Goal: Task Accomplishment & Management: Manage account settings

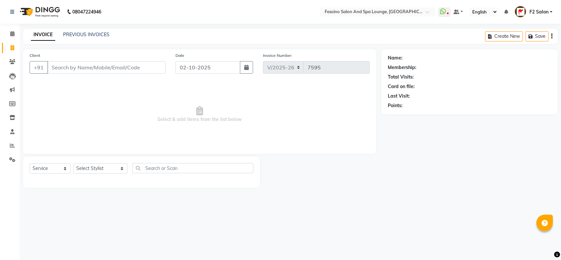
select select "129"
select select "service"
click at [11, 60] on icon at bounding box center [12, 61] width 6 height 5
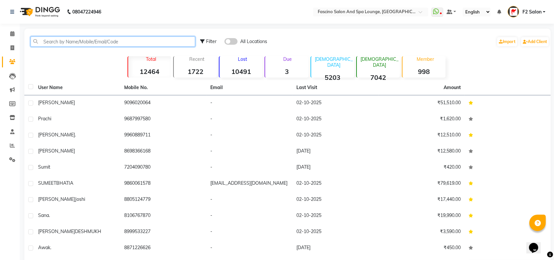
click at [47, 43] on input "text" at bounding box center [113, 41] width 165 height 10
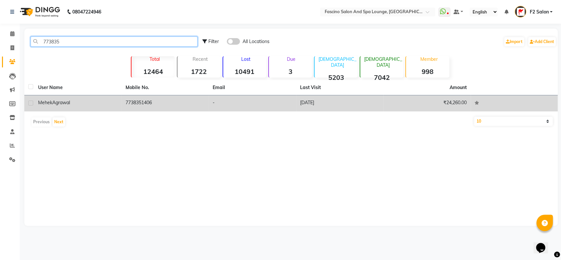
type input "773835"
click at [123, 100] on td "7738351406" at bounding box center [165, 103] width 87 height 16
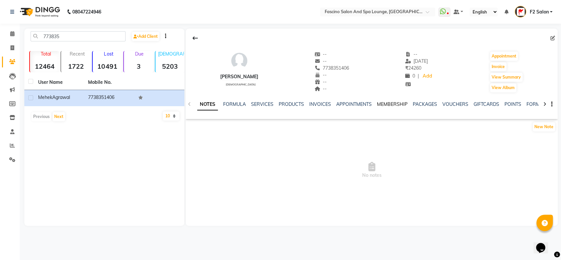
click at [392, 103] on link "MEMBERSHIP" at bounding box center [392, 104] width 31 height 6
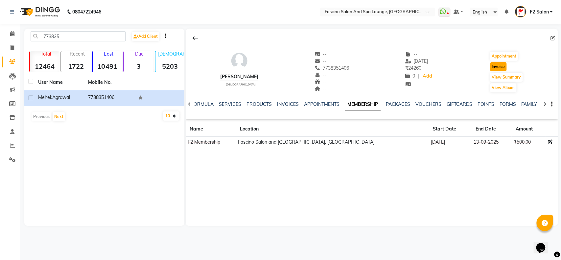
click at [498, 65] on button "Invoice" at bounding box center [498, 66] width 16 height 9
select select "129"
select select "service"
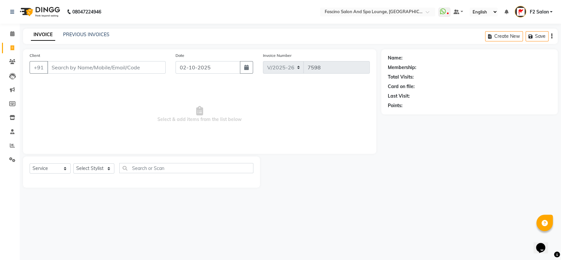
type input "7738351406"
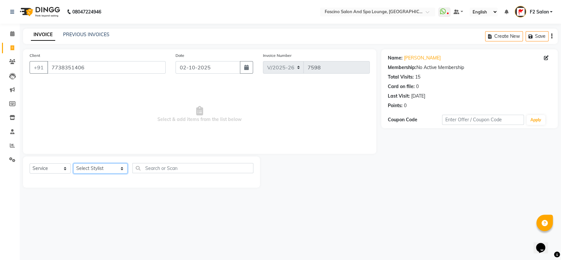
click at [108, 167] on select "Select Stylist akash F3 [PERSON_NAME] [PERSON_NAME] Bhushan [PERSON_NAME] Mam […" at bounding box center [100, 168] width 54 height 10
click at [73, 163] on select "Select Stylist akash F3 [PERSON_NAME] [PERSON_NAME] Bhushan [PERSON_NAME] Mam […" at bounding box center [100, 168] width 54 height 10
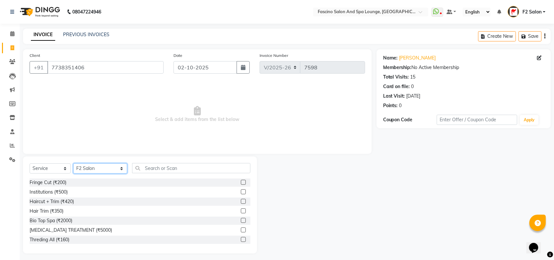
click at [109, 168] on select "Select Stylist akash F3 [PERSON_NAME] [PERSON_NAME] Bhushan [PERSON_NAME] Mam […" at bounding box center [100, 168] width 54 height 10
select select "93539"
click at [73, 163] on select "Select Stylist akash F3 [PERSON_NAME] [PERSON_NAME] Bhushan [PERSON_NAME] Mam […" at bounding box center [100, 168] width 54 height 10
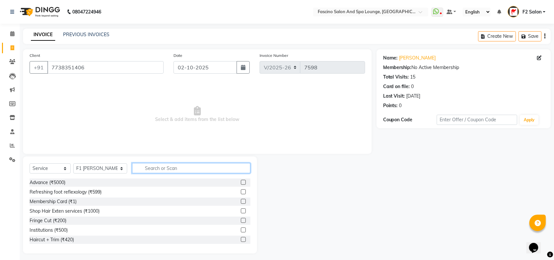
click at [132, 167] on input "text" at bounding box center [191, 168] width 118 height 10
type input "f"
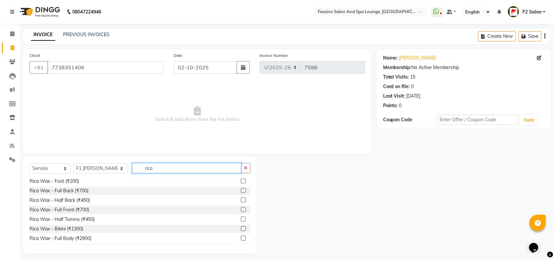
scroll to position [77, 0]
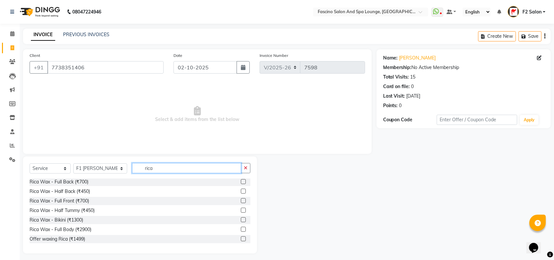
type input "rica"
click at [241, 237] on label at bounding box center [243, 238] width 5 height 5
click at [241, 237] on input "checkbox" at bounding box center [243, 239] width 4 height 4
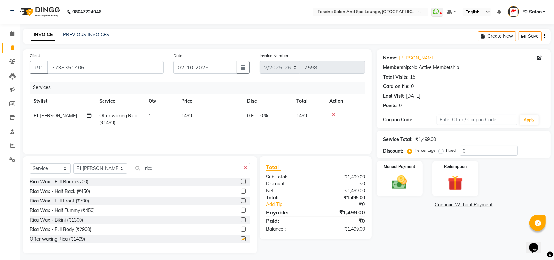
checkbox input "false"
click at [194, 117] on td "1499" at bounding box center [210, 119] width 66 height 22
select select "93539"
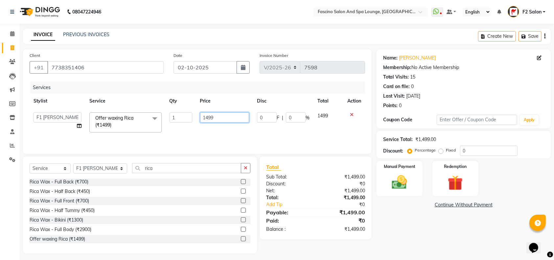
click at [217, 116] on input "1499" at bounding box center [224, 117] width 49 height 10
type input "1"
type input "1100"
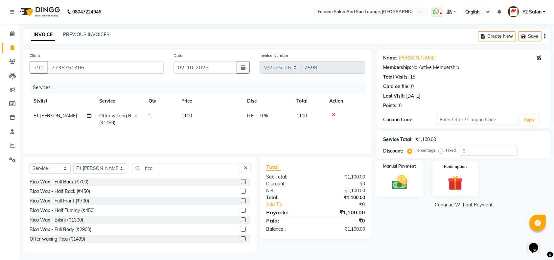
click at [408, 183] on img at bounding box center [400, 182] width 26 height 18
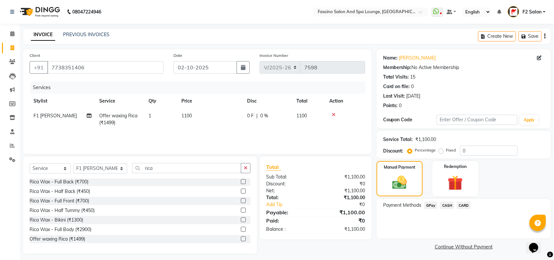
click at [429, 206] on span "GPay" at bounding box center [430, 205] width 13 height 8
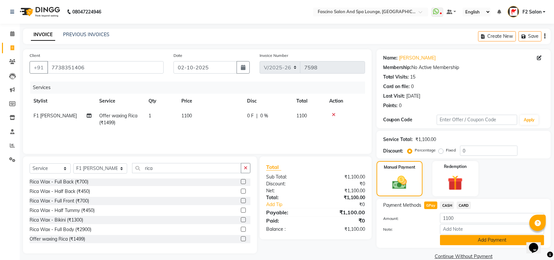
click at [458, 238] on button "Add Payment" at bounding box center [492, 240] width 104 height 10
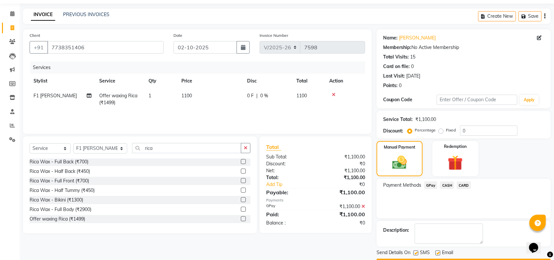
scroll to position [38, 0]
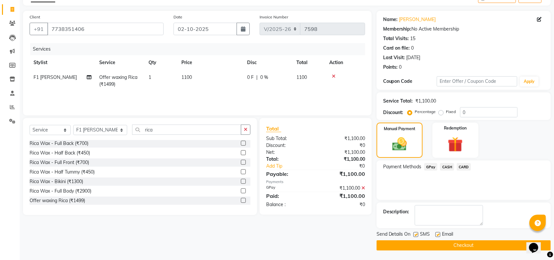
click at [516, 245] on button "Checkout" at bounding box center [463, 245] width 174 height 10
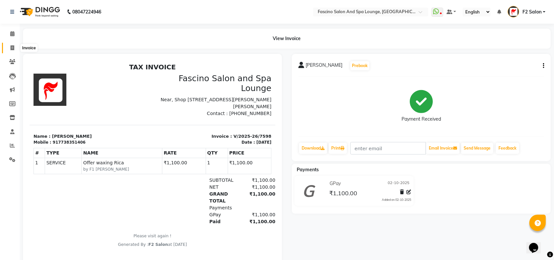
click at [11, 48] on icon at bounding box center [13, 47] width 4 height 5
select select "service"
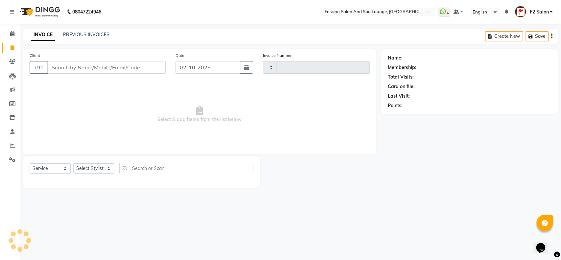
type input "7599"
select select "129"
click at [11, 59] on icon at bounding box center [12, 61] width 6 height 5
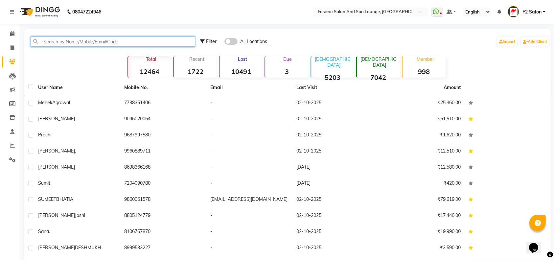
click at [50, 41] on input "text" at bounding box center [113, 41] width 165 height 10
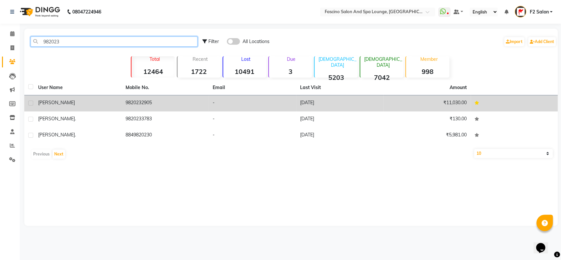
type input "982023"
click at [164, 101] on td "9820232905" at bounding box center [165, 103] width 87 height 16
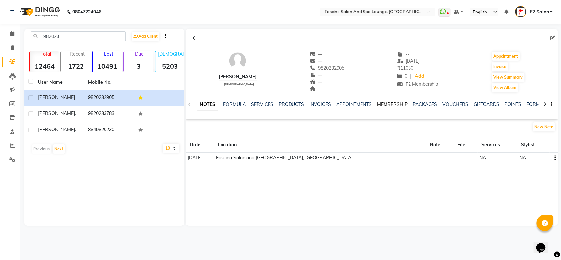
click at [392, 101] on link "MEMBERSHIP" at bounding box center [392, 104] width 31 height 6
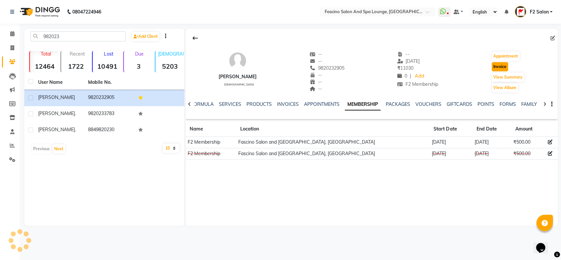
click at [498, 64] on button "Invoice" at bounding box center [499, 66] width 16 height 9
select select "service"
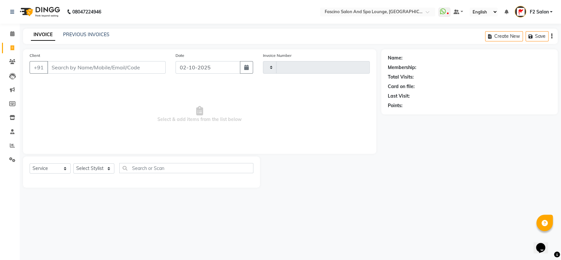
type input "7599"
select select "129"
type input "9820232905"
select select "1: Object"
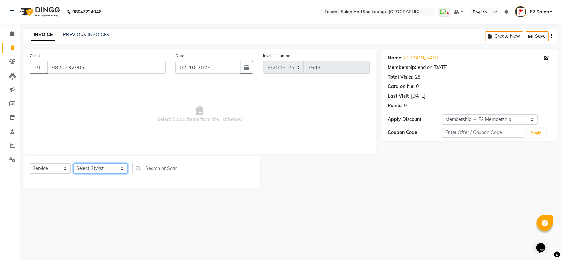
click at [110, 167] on select "Select Stylist akash F3 [PERSON_NAME] [PERSON_NAME] Bhushan [PERSON_NAME] Mam […" at bounding box center [100, 168] width 54 height 10
select select "23065"
click at [73, 163] on select "Select Stylist akash F3 [PERSON_NAME] [PERSON_NAME] Bhushan [PERSON_NAME] Mam […" at bounding box center [100, 168] width 54 height 10
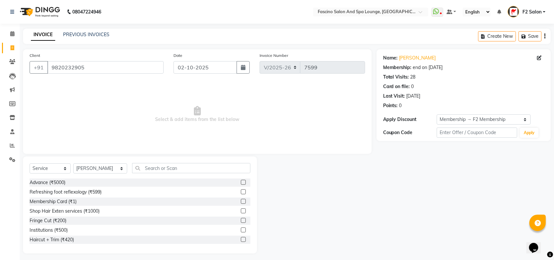
click at [140, 162] on div "Select Service Product Membership Package Voucher Prepaid Gift Card Select Styl…" at bounding box center [140, 204] width 234 height 97
click at [136, 167] on input "text" at bounding box center [191, 168] width 118 height 10
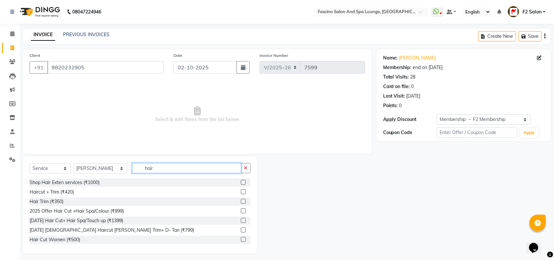
type input "hair"
click at [241, 192] on label at bounding box center [243, 191] width 5 height 5
click at [241, 192] on input "checkbox" at bounding box center [243, 192] width 4 height 4
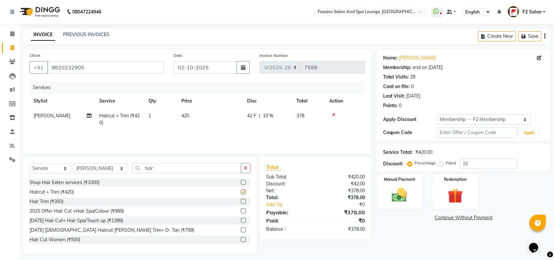
checkbox input "false"
click at [468, 160] on input "10" at bounding box center [488, 163] width 57 height 10
type input "1"
click at [408, 190] on img at bounding box center [400, 195] width 26 height 18
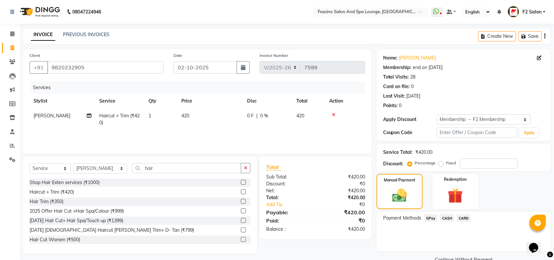
click at [428, 216] on span "GPay" at bounding box center [430, 218] width 13 height 8
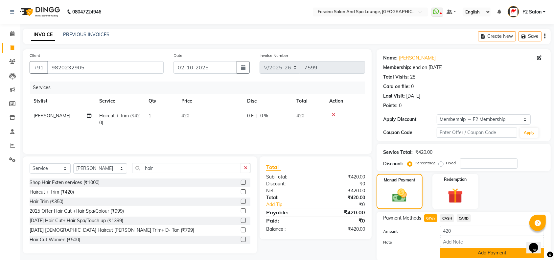
click at [517, 250] on button "Add Payment" at bounding box center [492, 253] width 104 height 10
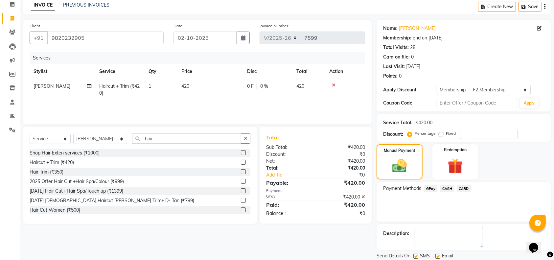
scroll to position [51, 0]
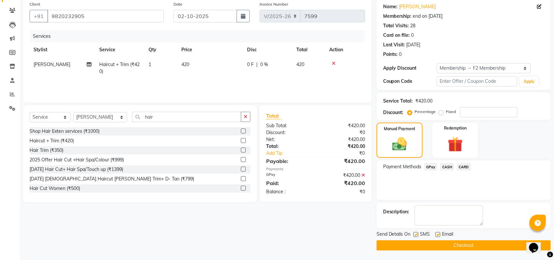
click at [488, 244] on button "Checkout" at bounding box center [463, 245] width 174 height 10
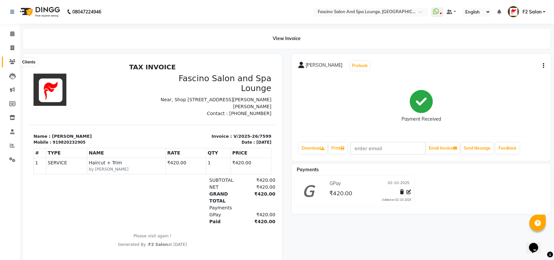
click at [13, 61] on icon at bounding box center [12, 61] width 6 height 5
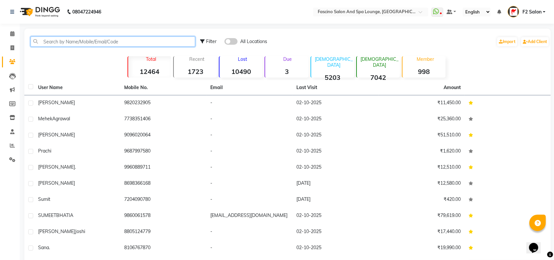
click at [53, 41] on input "text" at bounding box center [113, 41] width 165 height 10
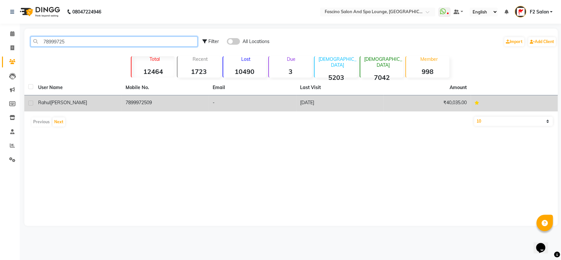
type input "78999725"
click at [152, 103] on td "7899972509" at bounding box center [165, 103] width 87 height 16
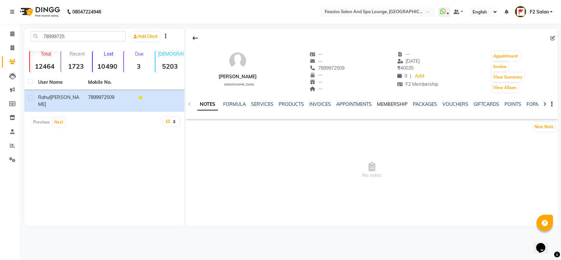
click at [393, 104] on link "MEMBERSHIP" at bounding box center [392, 104] width 31 height 6
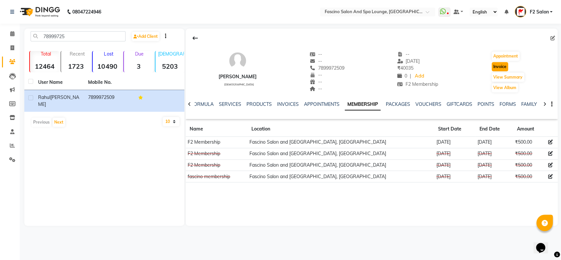
click at [496, 67] on button "Invoice" at bounding box center [499, 66] width 16 height 9
select select "service"
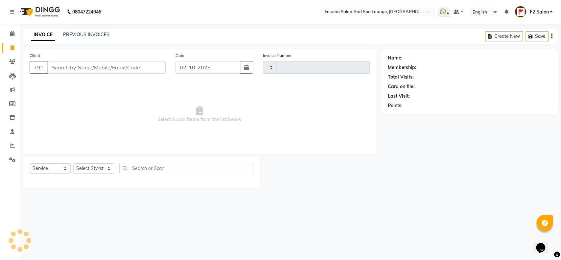
type input "7600"
select select "129"
type input "7899972509"
select select "1: Object"
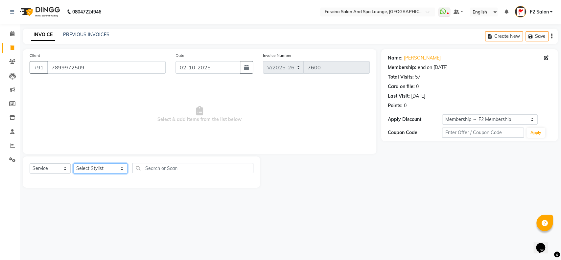
click at [106, 167] on select "Select Stylist akash F3 [PERSON_NAME] [PERSON_NAME] Bhushan [PERSON_NAME] Mam […" at bounding box center [100, 168] width 54 height 10
select select "76334"
click at [73, 163] on select "Select Stylist akash F3 [PERSON_NAME] [PERSON_NAME] Bhushan [PERSON_NAME] Mam […" at bounding box center [100, 168] width 54 height 10
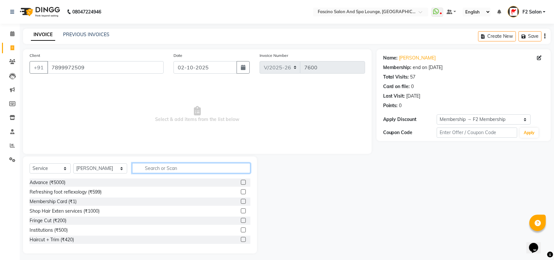
click at [132, 165] on input "text" at bounding box center [191, 168] width 118 height 10
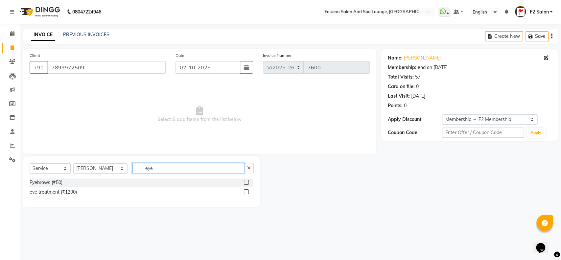
type input "eye"
click at [245, 180] on label at bounding box center [246, 182] width 5 height 5
click at [245, 180] on input "checkbox" at bounding box center [246, 182] width 4 height 4
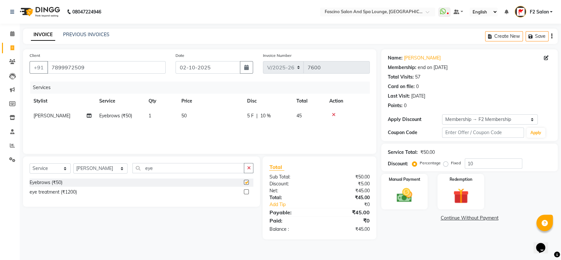
checkbox input "false"
click at [195, 110] on td "50" at bounding box center [210, 115] width 66 height 15
select select "76334"
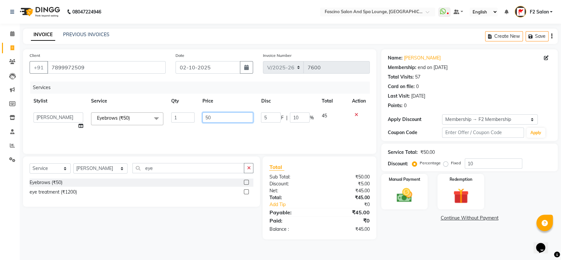
click at [215, 115] on input "50" at bounding box center [227, 117] width 51 height 10
type input "5"
type input "40"
click at [108, 169] on select "Select Stylist akash F3 [PERSON_NAME] [PERSON_NAME] Bhushan [PERSON_NAME] Mam […" at bounding box center [100, 168] width 54 height 10
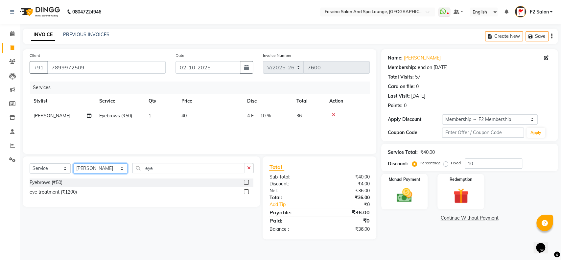
select select "93539"
click at [73, 163] on select "Select Stylist akash F3 [PERSON_NAME] [PERSON_NAME] Bhushan [PERSON_NAME] Mam […" at bounding box center [100, 168] width 54 height 10
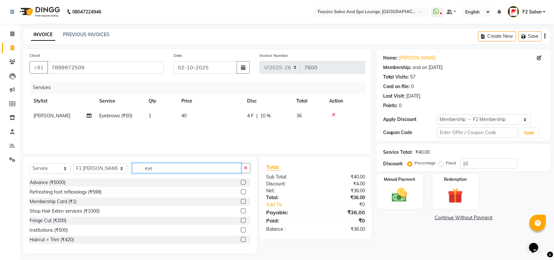
click at [149, 168] on input "eye" at bounding box center [186, 168] width 109 height 10
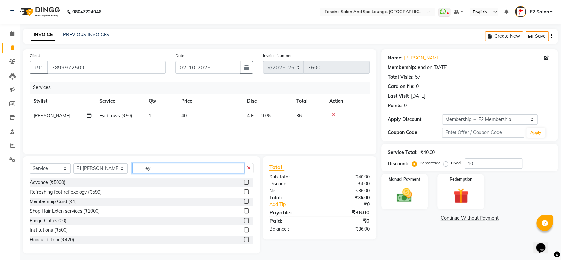
type input "e"
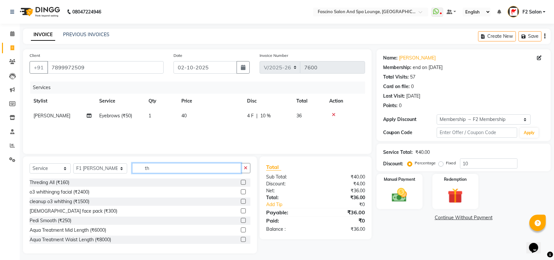
type input "th"
click at [241, 183] on label at bounding box center [243, 182] width 5 height 5
click at [241, 183] on input "checkbox" at bounding box center [243, 182] width 4 height 4
checkbox input "false"
click at [203, 128] on td "160" at bounding box center [210, 130] width 66 height 15
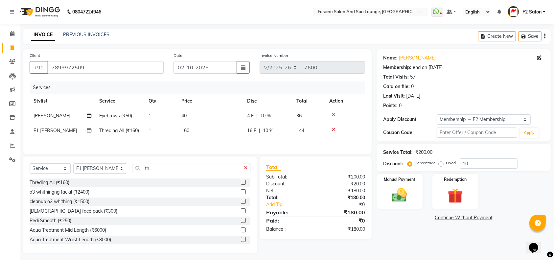
select select "93539"
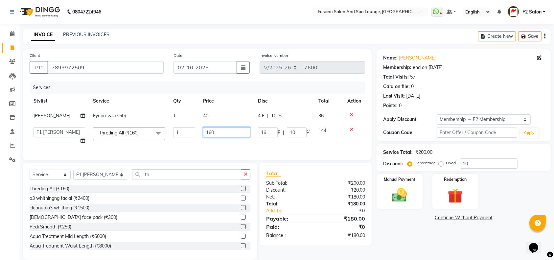
click at [219, 129] on input "160" at bounding box center [226, 132] width 47 height 10
type input "1"
type input "70"
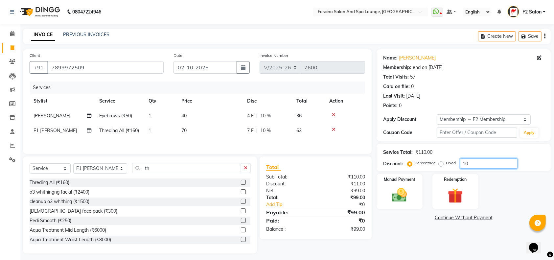
click at [476, 160] on input "10" at bounding box center [488, 163] width 57 height 10
type input "1"
click at [408, 191] on img at bounding box center [400, 195] width 26 height 18
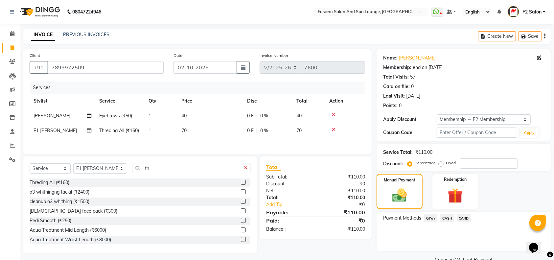
click at [429, 218] on span "GPay" at bounding box center [430, 218] width 13 height 8
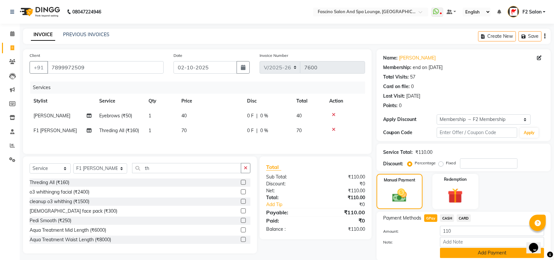
click at [453, 252] on button "Add Payment" at bounding box center [492, 253] width 104 height 10
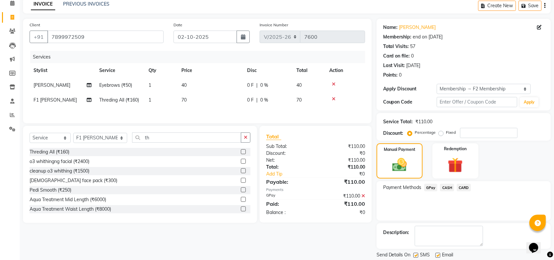
scroll to position [51, 0]
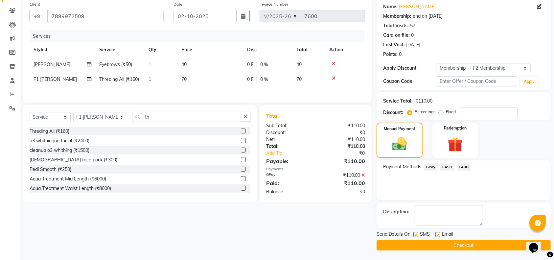
click at [478, 245] on button "Checkout" at bounding box center [463, 245] width 174 height 10
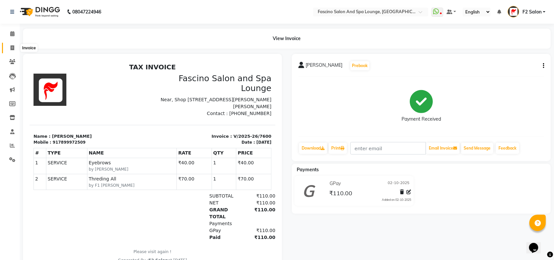
click at [11, 44] on span at bounding box center [12, 48] width 11 height 8
select select "129"
select select "service"
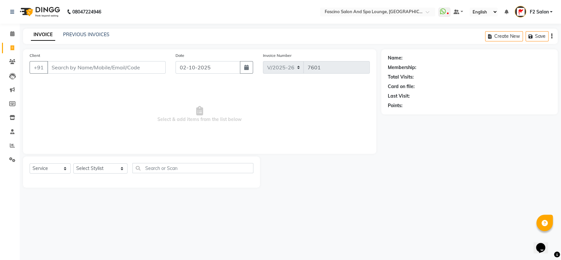
click at [100, 67] on input "Client" at bounding box center [106, 67] width 118 height 12
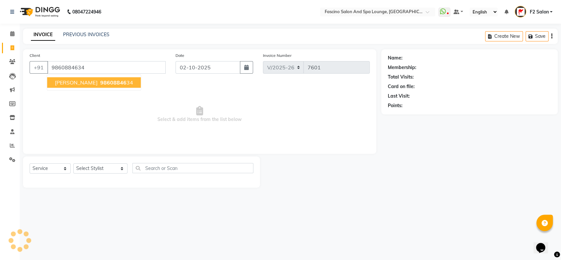
type input "9860884634"
select select "1: Object"
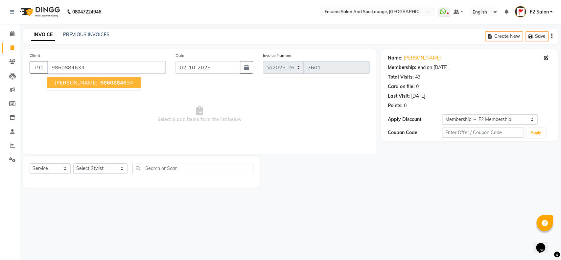
click at [100, 79] on span "98608846" at bounding box center [113, 82] width 26 height 7
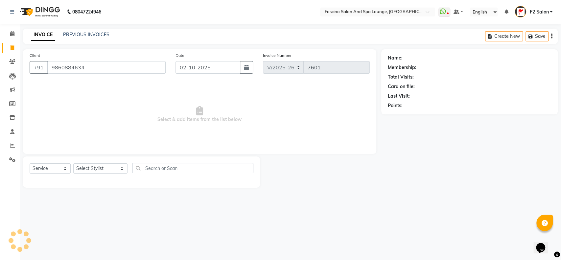
select select "1: Object"
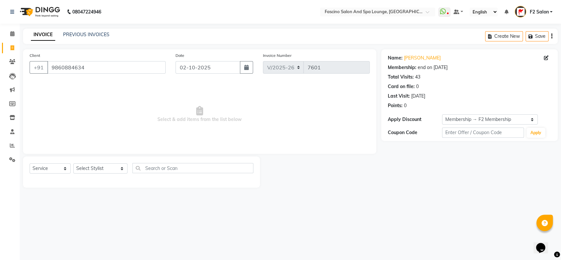
click at [442, 65] on div "end on [DATE]" at bounding box center [432, 67] width 30 height 7
click at [460, 61] on div "Name: [PERSON_NAME] Membership: end on [DATE] Total Visits: 43 Card on file: 0 …" at bounding box center [469, 80] width 163 height 57
click at [89, 61] on input "9860884634" at bounding box center [106, 67] width 118 height 12
click at [81, 68] on input "9860884634" at bounding box center [106, 67] width 118 height 12
click at [96, 70] on input "9860884634" at bounding box center [106, 67] width 118 height 12
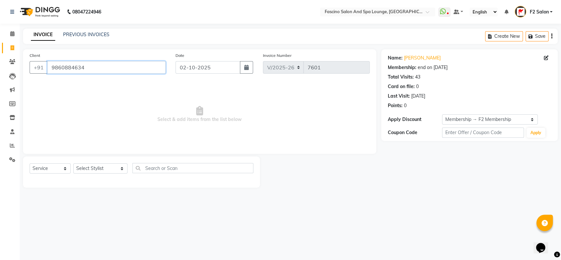
click at [83, 67] on input "9860884634" at bounding box center [106, 67] width 118 height 12
click at [81, 67] on input "9860884634" at bounding box center [106, 67] width 118 height 12
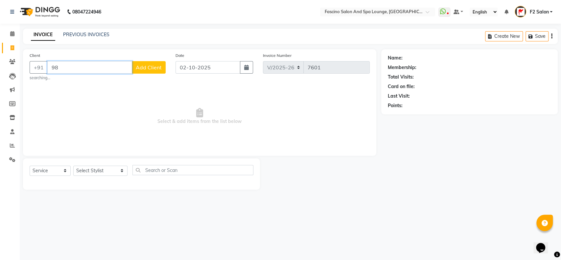
type input "9"
click at [137, 68] on input "Client" at bounding box center [106, 67] width 118 height 12
type input "7905123229"
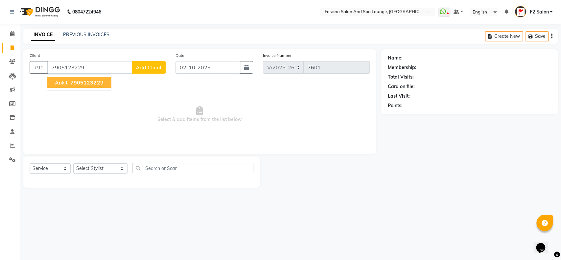
select select "1: Object"
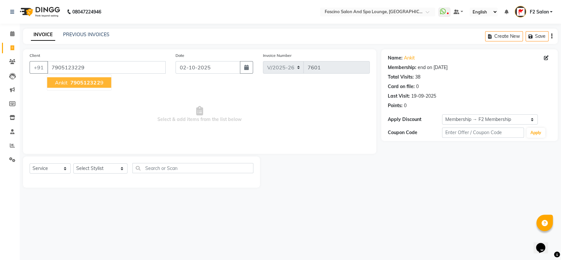
click at [78, 79] on span "790512322" at bounding box center [85, 82] width 30 height 7
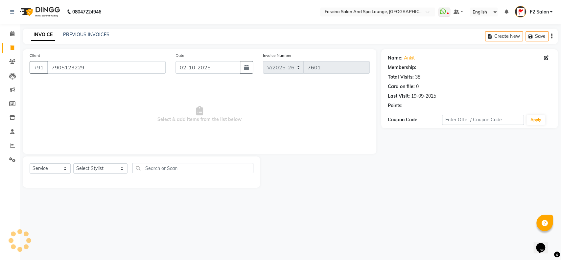
select select "1: Object"
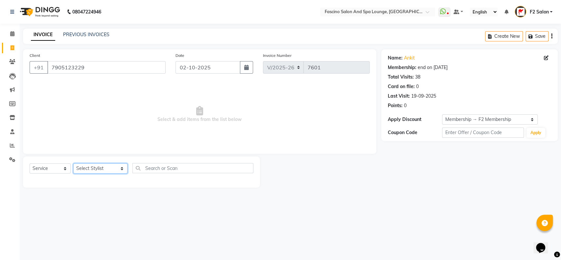
click at [110, 169] on select "Select Stylist akash F3 [PERSON_NAME] [PERSON_NAME] Bhushan [PERSON_NAME] Mam […" at bounding box center [100, 168] width 54 height 10
select select "72667"
click at [73, 163] on select "Select Stylist akash F3 [PERSON_NAME] [PERSON_NAME] Bhushan [PERSON_NAME] Mam […" at bounding box center [100, 168] width 54 height 10
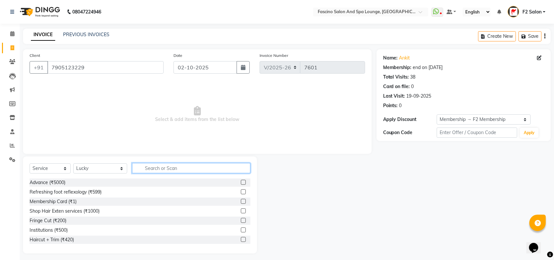
click at [133, 166] on input "text" at bounding box center [191, 168] width 118 height 10
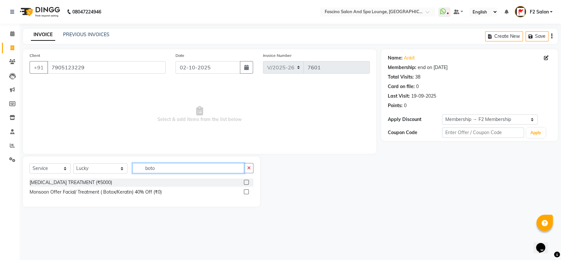
type input "boto"
click at [246, 182] on label at bounding box center [246, 182] width 5 height 5
click at [246, 182] on input "checkbox" at bounding box center [246, 182] width 4 height 4
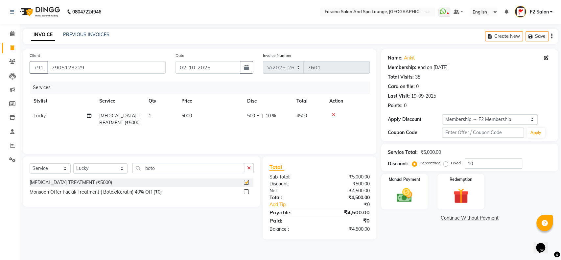
checkbox input "false"
click at [198, 115] on td "5000" at bounding box center [210, 119] width 66 height 22
select select "72667"
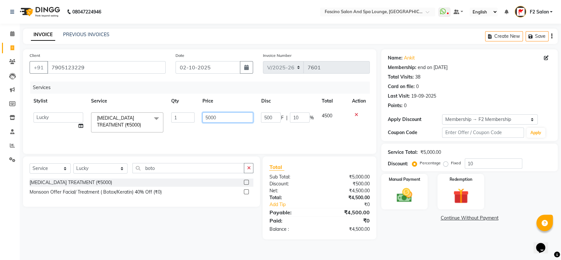
click at [221, 113] on input "5000" at bounding box center [227, 117] width 51 height 10
type input "5"
type input "6000"
click at [482, 164] on input "10" at bounding box center [492, 163] width 57 height 10
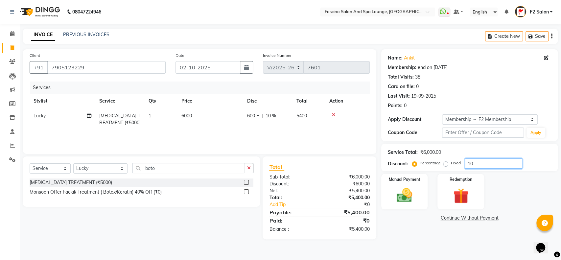
type input "1"
click at [406, 195] on img at bounding box center [404, 195] width 26 height 18
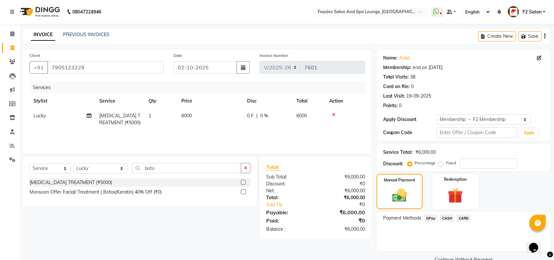
click at [427, 217] on span "GPay" at bounding box center [430, 218] width 13 height 8
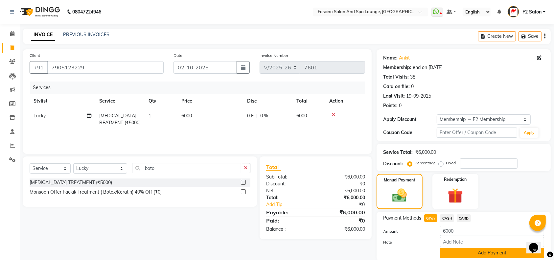
click at [459, 253] on button "Add Payment" at bounding box center [492, 253] width 104 height 10
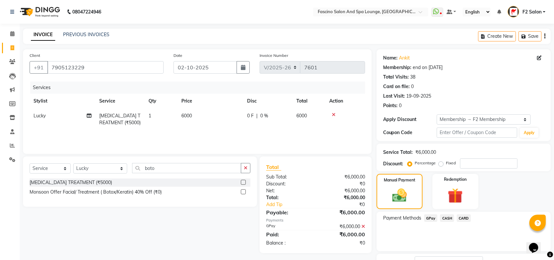
scroll to position [51, 0]
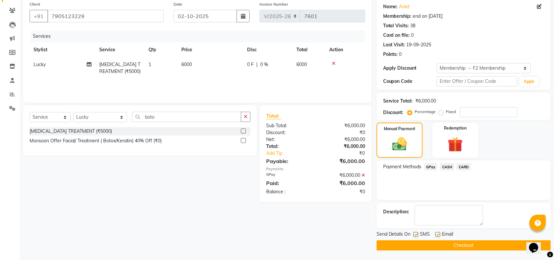
click at [492, 248] on button "Checkout" at bounding box center [463, 245] width 174 height 10
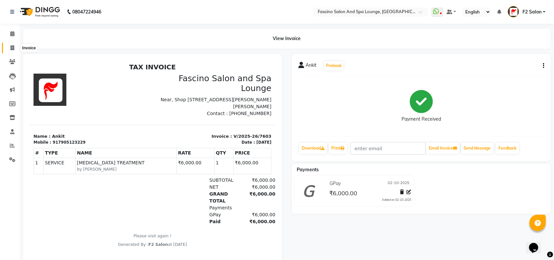
click at [12, 47] on icon at bounding box center [13, 47] width 4 height 5
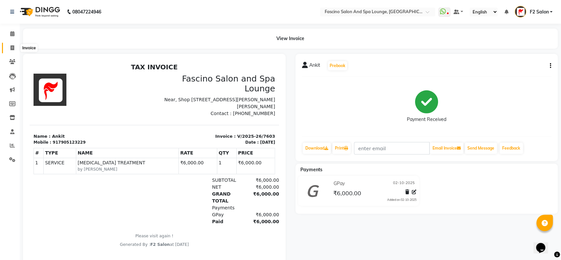
select select "129"
select select "service"
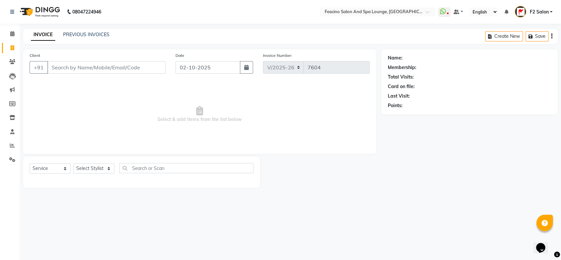
click at [64, 62] on input "Client" at bounding box center [106, 67] width 118 height 12
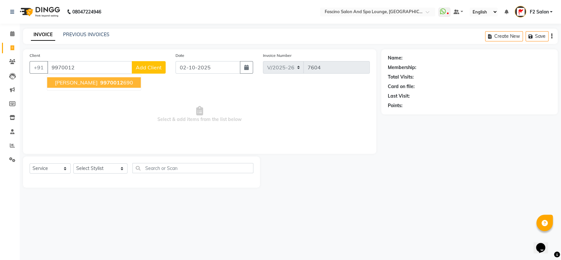
click at [104, 82] on span "9970012" at bounding box center [111, 82] width 23 height 7
type input "9970012690"
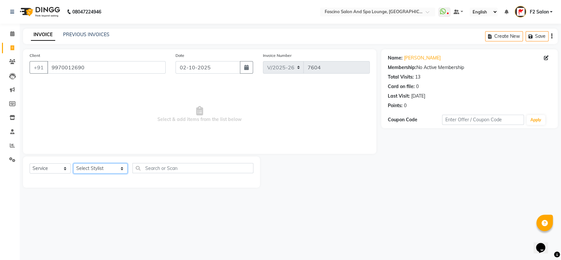
click at [107, 167] on select "Select Stylist akash F3 [PERSON_NAME] [PERSON_NAME] Bhushan [PERSON_NAME] Mam […" at bounding box center [100, 168] width 54 height 10
select select "16063"
click at [73, 163] on select "Select Stylist akash F3 [PERSON_NAME] [PERSON_NAME] Bhushan [PERSON_NAME] Mam […" at bounding box center [100, 168] width 54 height 10
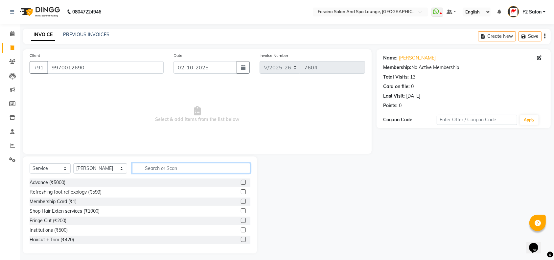
click at [137, 168] on input "text" at bounding box center [191, 168] width 118 height 10
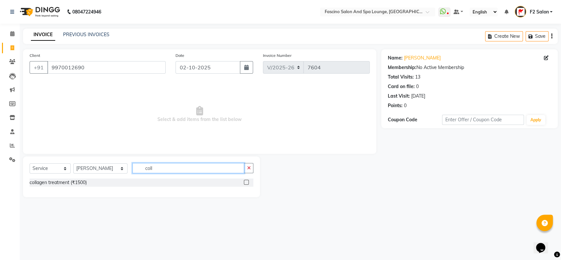
type input "coll"
click at [245, 181] on label at bounding box center [246, 182] width 5 height 5
click at [245, 181] on input "checkbox" at bounding box center [246, 182] width 4 height 4
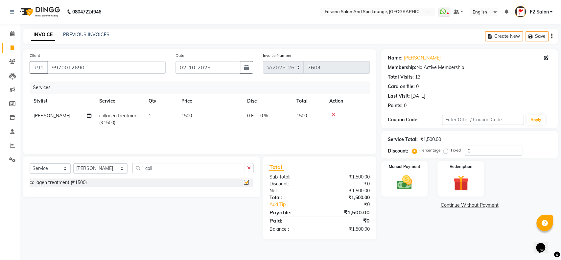
checkbox input "false"
click at [140, 165] on input "coll" at bounding box center [188, 168] width 112 height 10
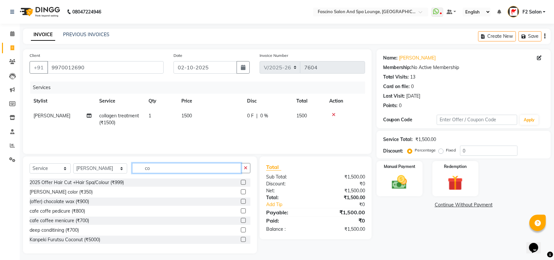
type input "c"
type input "rica"
click at [241, 219] on label at bounding box center [243, 220] width 5 height 5
click at [241, 219] on input "checkbox" at bounding box center [243, 220] width 4 height 4
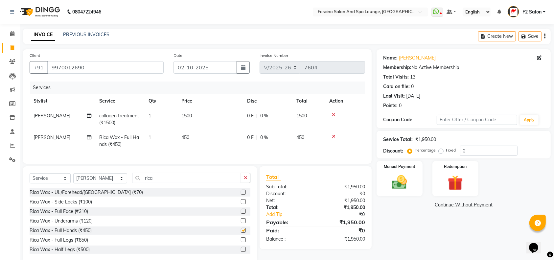
checkbox input "false"
click at [241, 194] on label at bounding box center [243, 191] width 5 height 5
click at [241, 194] on input "checkbox" at bounding box center [243, 192] width 4 height 4
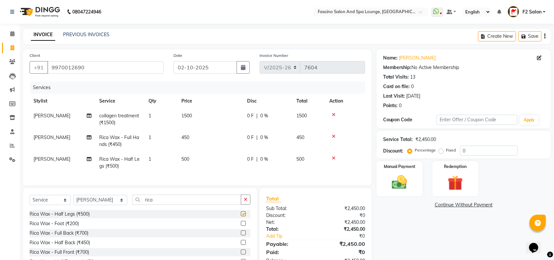
checkbox input "false"
click at [157, 205] on input "rica" at bounding box center [186, 199] width 109 height 10
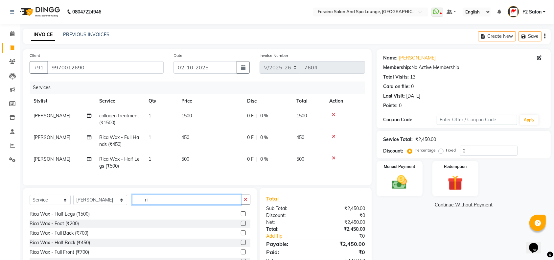
type input "r"
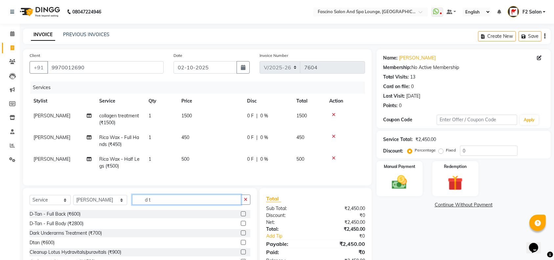
scroll to position [10, 0]
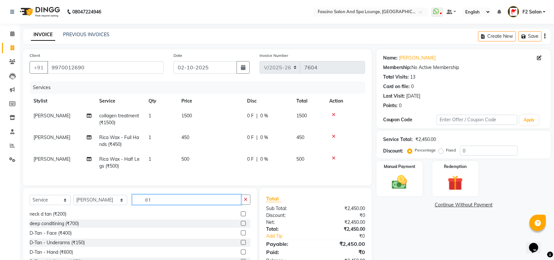
type input "d t"
click at [241, 235] on label at bounding box center [243, 232] width 5 height 5
click at [241, 235] on input "checkbox" at bounding box center [243, 233] width 4 height 4
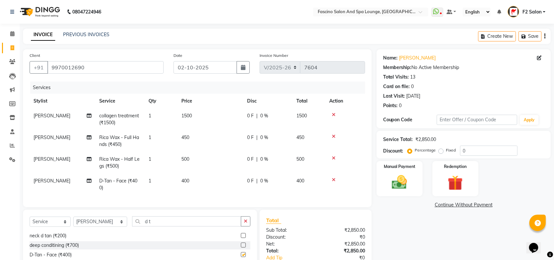
checkbox input "false"
click at [192, 181] on td "400" at bounding box center [210, 184] width 66 height 22
select select "16063"
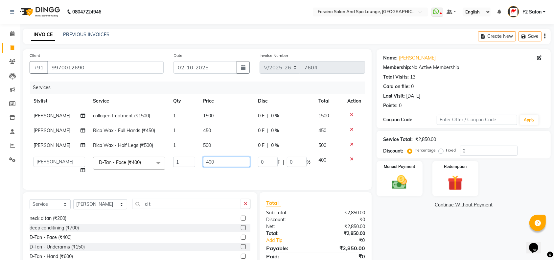
click at [216, 159] on input "400" at bounding box center [226, 162] width 47 height 10
type input "4"
type input "500"
click at [220, 171] on tbody "[PERSON_NAME] collagen treatment (₹1500) 1 1500 0 F | 0 % 1500 [PERSON_NAME] Ri…" at bounding box center [197, 142] width 335 height 69
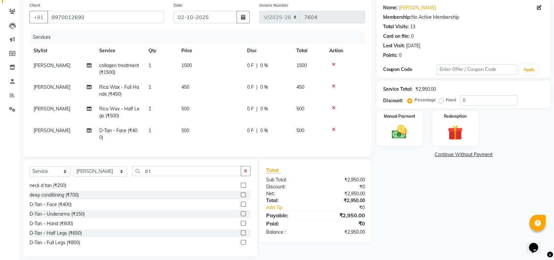
scroll to position [63, 0]
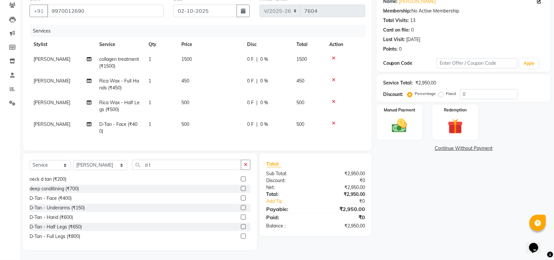
click at [241, 215] on label at bounding box center [243, 216] width 5 height 5
click at [241, 215] on input "checkbox" at bounding box center [243, 217] width 4 height 4
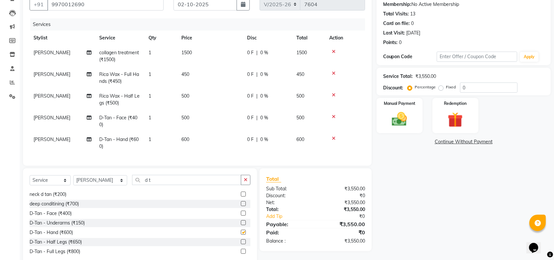
checkbox input "false"
click at [190, 73] on td "450" at bounding box center [210, 78] width 66 height 22
select select "16063"
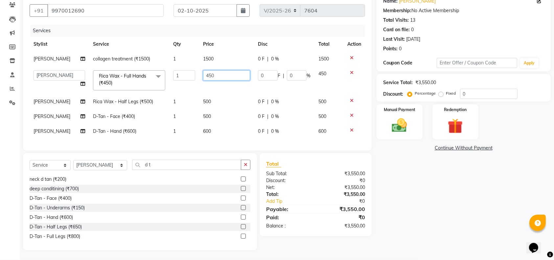
click at [214, 70] on input "450" at bounding box center [226, 75] width 47 height 10
type input "4"
type input "500"
click at [402, 107] on div "Manual Payment" at bounding box center [399, 121] width 48 height 37
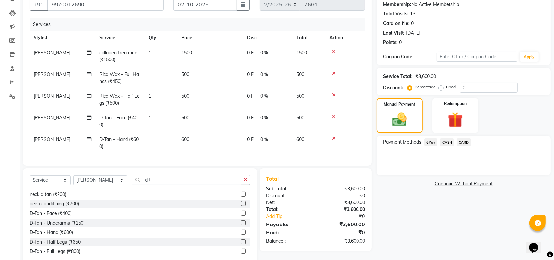
click at [431, 140] on span "GPay" at bounding box center [430, 142] width 13 height 8
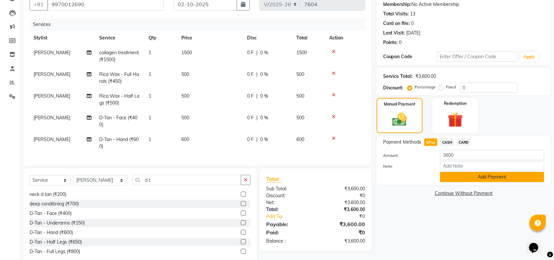
click at [497, 175] on button "Add Payment" at bounding box center [492, 177] width 104 height 10
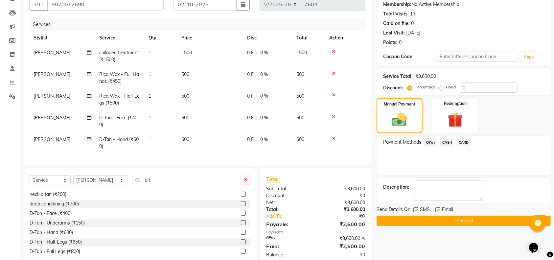
click at [492, 219] on button "Checkout" at bounding box center [463, 220] width 174 height 10
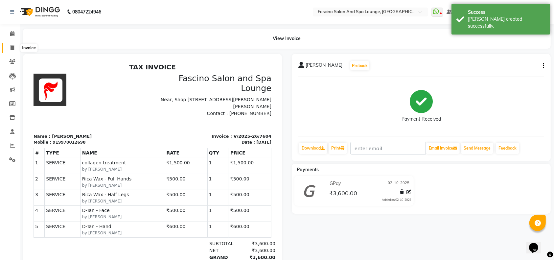
click at [12, 48] on icon at bounding box center [13, 47] width 4 height 5
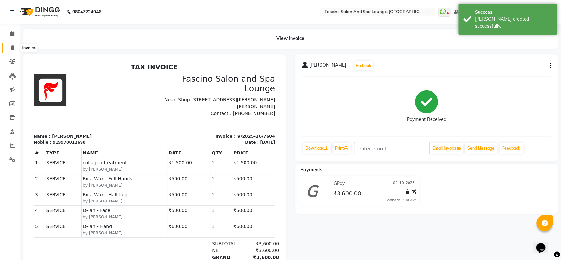
select select "129"
select select "service"
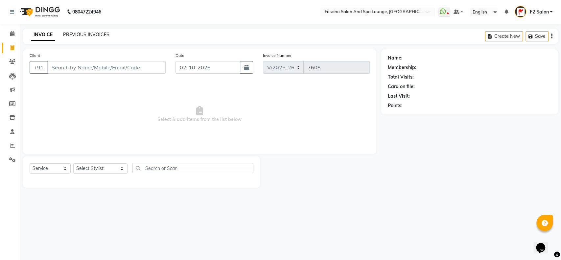
click at [81, 33] on link "PREVIOUS INVOICES" at bounding box center [86, 35] width 46 height 6
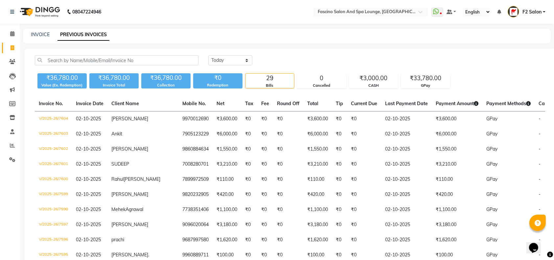
click at [12, 48] on icon at bounding box center [13, 47] width 4 height 5
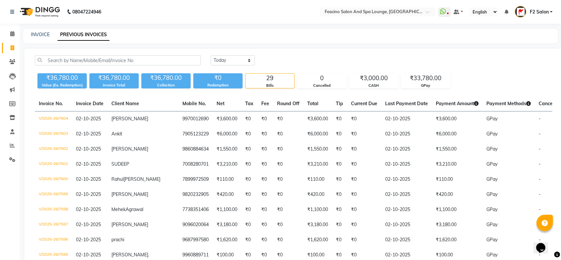
select select "service"
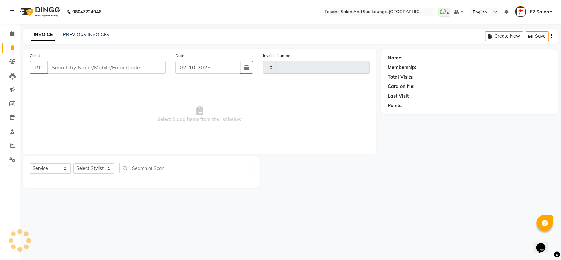
type input "7605"
select select "129"
click at [109, 167] on select "Select Stylist akash F3 [PERSON_NAME] [PERSON_NAME] Bhushan [PERSON_NAME] Mam […" at bounding box center [100, 168] width 54 height 10
select select "16063"
click at [73, 163] on select "Select Stylist akash F3 [PERSON_NAME] [PERSON_NAME] Bhushan [PERSON_NAME] Mam […" at bounding box center [100, 168] width 54 height 10
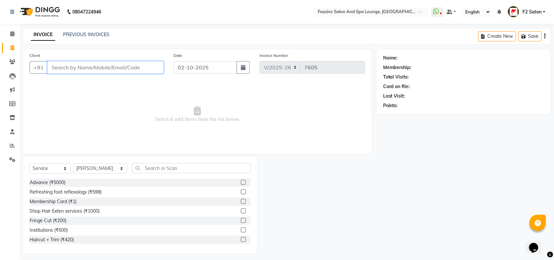
click at [61, 64] on input "Client" at bounding box center [105, 67] width 116 height 12
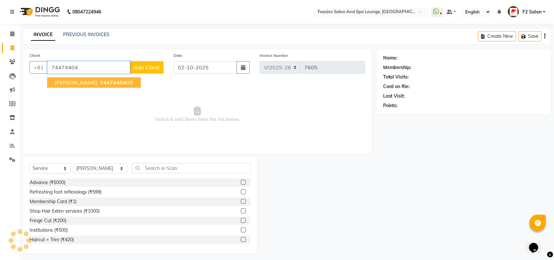
click at [100, 83] on span "74474404" at bounding box center [113, 82] width 26 height 7
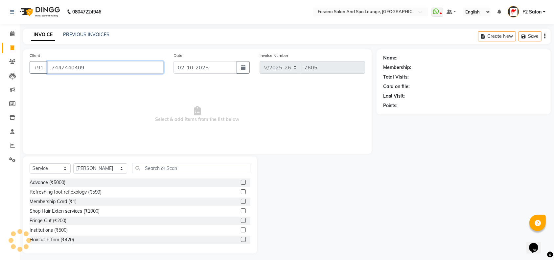
type input "7447440409"
select select "1: Object"
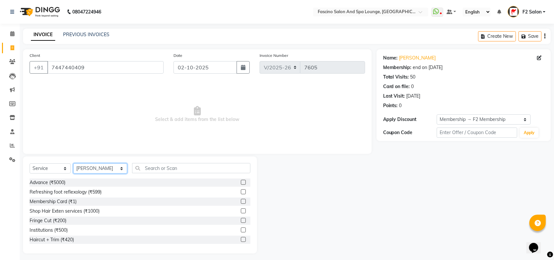
click at [108, 168] on select "Select Stylist akash F3 [PERSON_NAME] [PERSON_NAME] Bhushan [PERSON_NAME] Mam […" at bounding box center [100, 168] width 54 height 10
click at [136, 163] on input "text" at bounding box center [191, 168] width 118 height 10
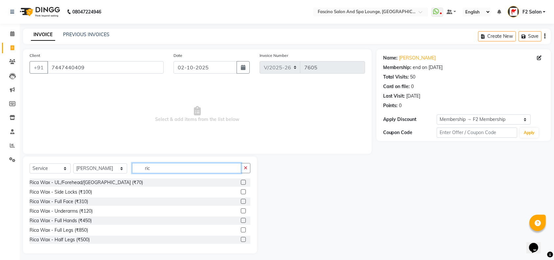
type input "ric"
click at [241, 219] on label at bounding box center [243, 220] width 5 height 5
click at [241, 219] on input "checkbox" at bounding box center [243, 220] width 4 height 4
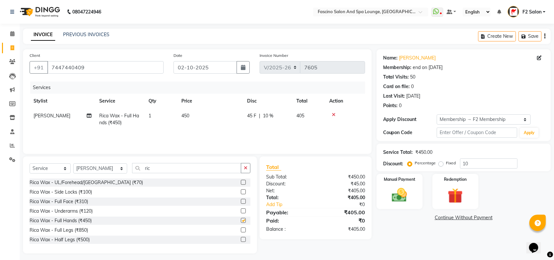
checkbox input "false"
click at [146, 165] on input "ric" at bounding box center [186, 168] width 109 height 10
type input "r"
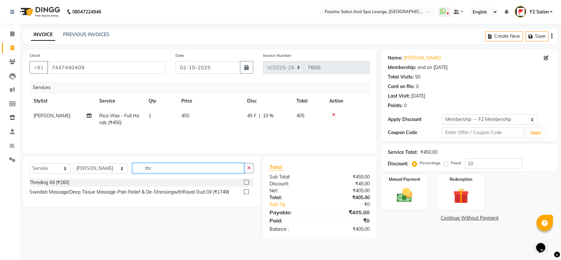
type input "thr"
click at [245, 182] on label at bounding box center [246, 182] width 5 height 5
click at [245, 182] on input "checkbox" at bounding box center [246, 182] width 4 height 4
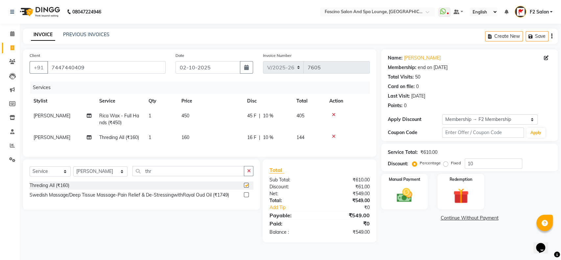
checkbox input "false"
click at [477, 165] on input "10" at bounding box center [492, 163] width 57 height 10
type input "1"
click at [193, 132] on td "160" at bounding box center [210, 137] width 66 height 15
select select "16063"
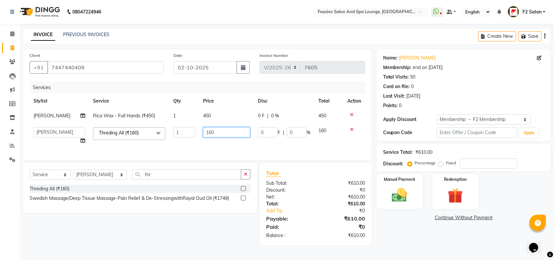
click at [218, 132] on input "160" at bounding box center [226, 132] width 47 height 10
type input "1"
type input "3"
type input "210"
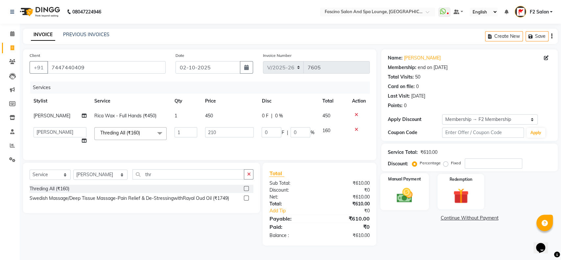
click at [406, 190] on img at bounding box center [404, 195] width 26 height 18
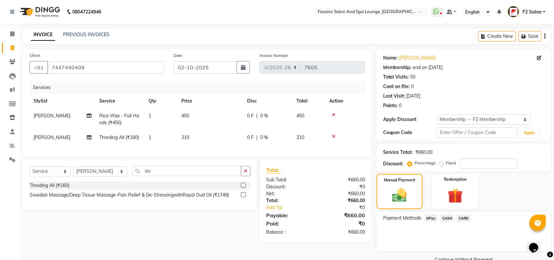
click at [190, 136] on td "210" at bounding box center [210, 137] width 66 height 15
select select "16063"
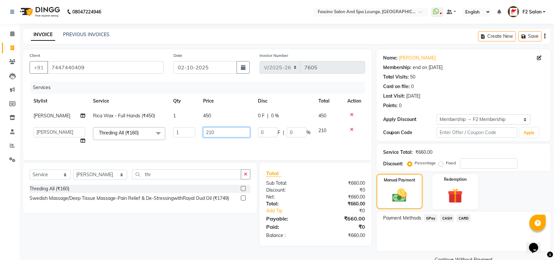
click at [217, 130] on input "210" at bounding box center [226, 132] width 47 height 10
type input "2"
type input "200"
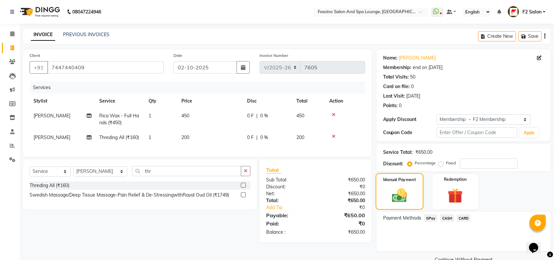
click at [408, 195] on img at bounding box center [399, 195] width 25 height 17
click at [429, 217] on span "GPay" at bounding box center [430, 218] width 13 height 8
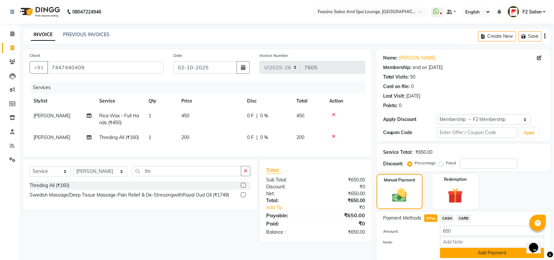
click at [453, 254] on button "Add Payment" at bounding box center [492, 253] width 104 height 10
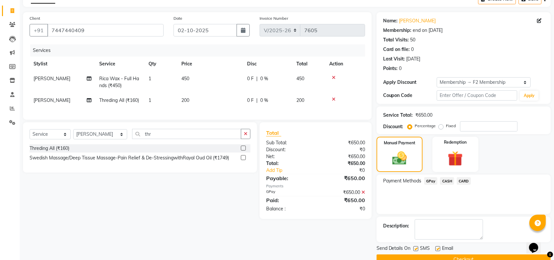
scroll to position [51, 0]
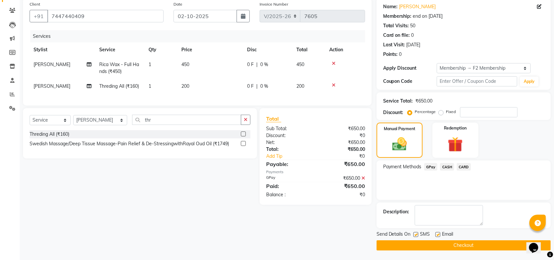
click at [505, 243] on button "Checkout" at bounding box center [463, 245] width 174 height 10
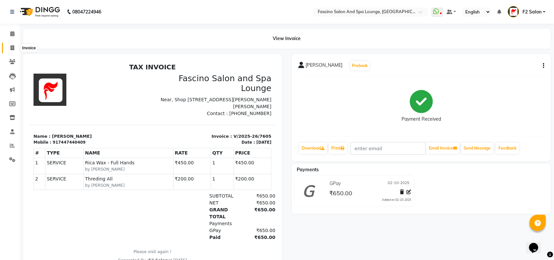
click at [12, 48] on icon at bounding box center [13, 47] width 4 height 5
select select "service"
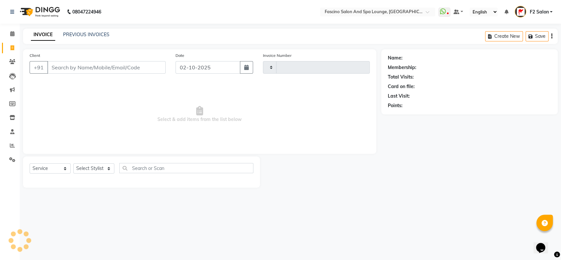
type input "7606"
select select "129"
select select "service"
click at [92, 35] on link "PREVIOUS INVOICES" at bounding box center [86, 35] width 46 height 6
